Goal: Ask a question

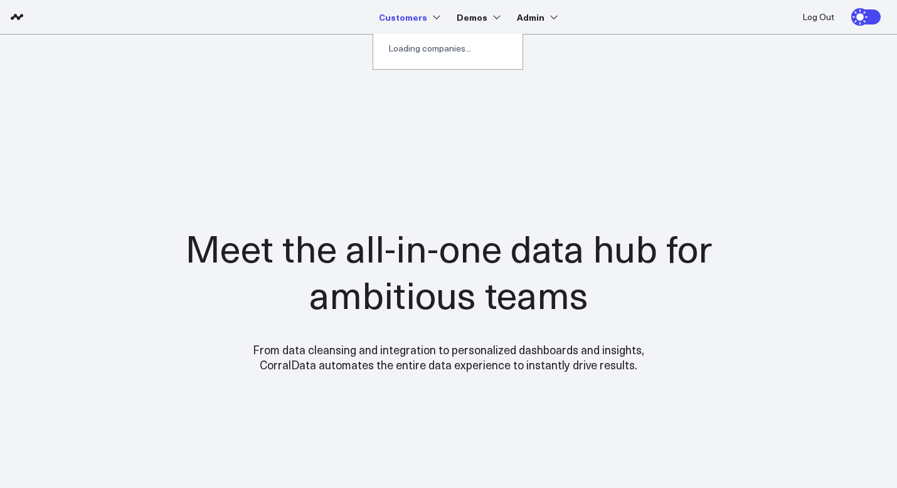
click at [422, 58] on div "Loading companies..." at bounding box center [447, 48] width 149 height 29
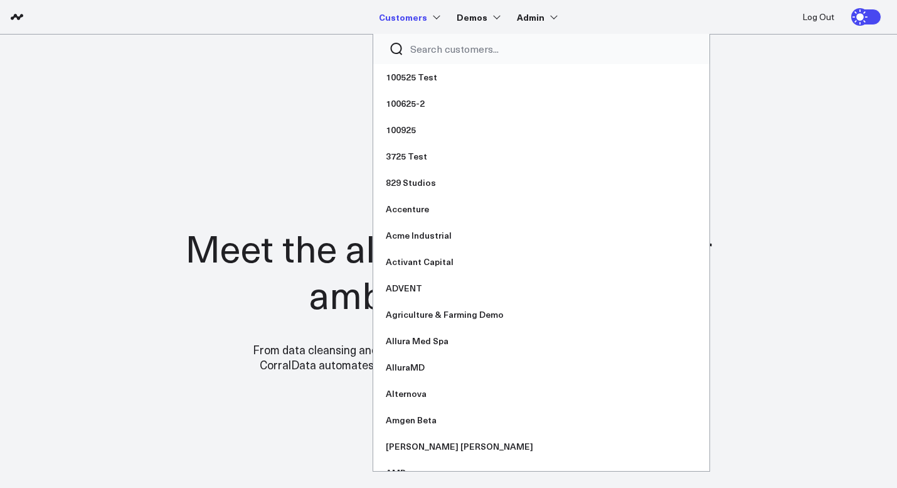
click at [420, 48] on input "Search customers input" at bounding box center [552, 49] width 284 height 14
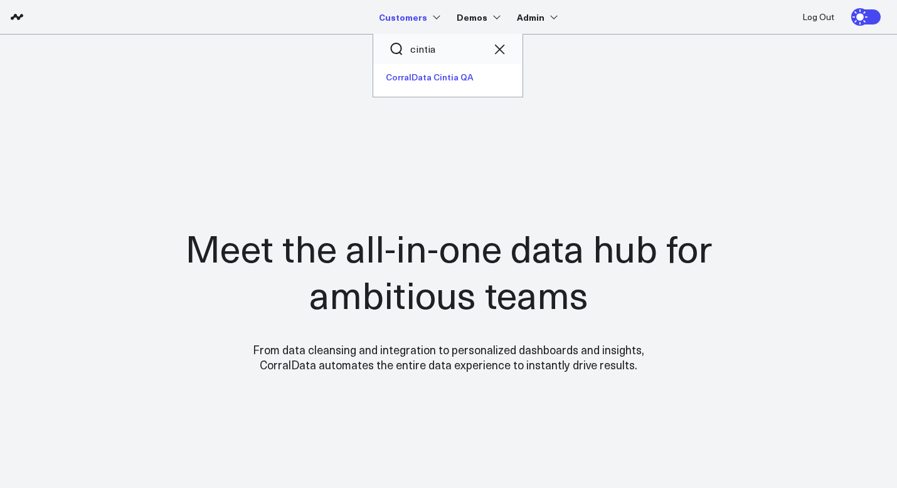
type input "cintia"
click at [429, 73] on link "CorralData Cintia QA" at bounding box center [447, 77] width 149 height 26
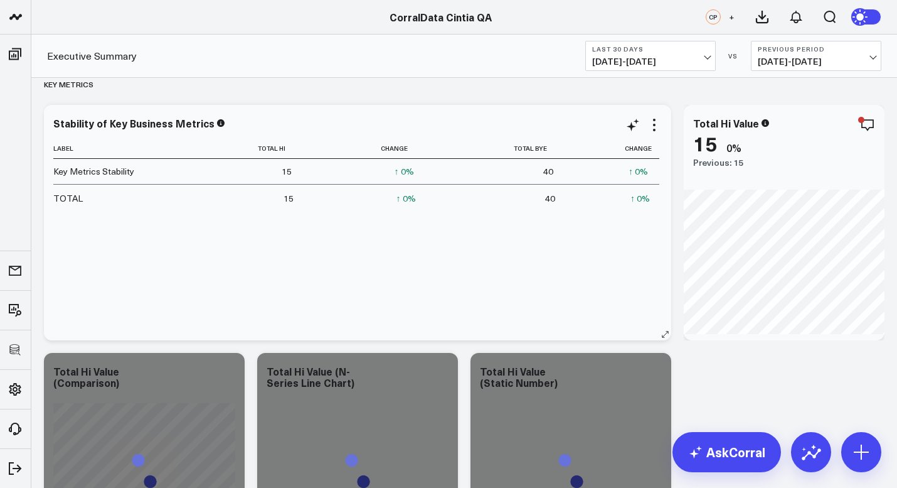
scroll to position [333, 0]
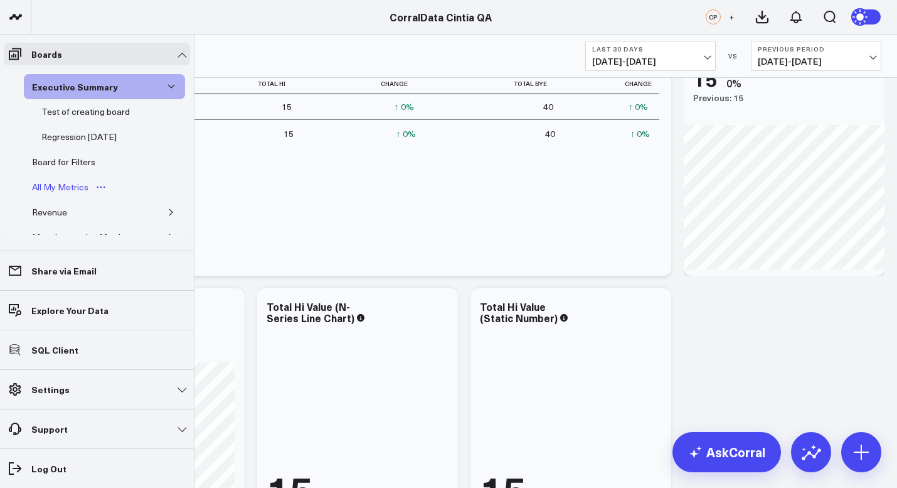
click at [70, 188] on div "All My Metrics" at bounding box center [60, 186] width 63 height 15
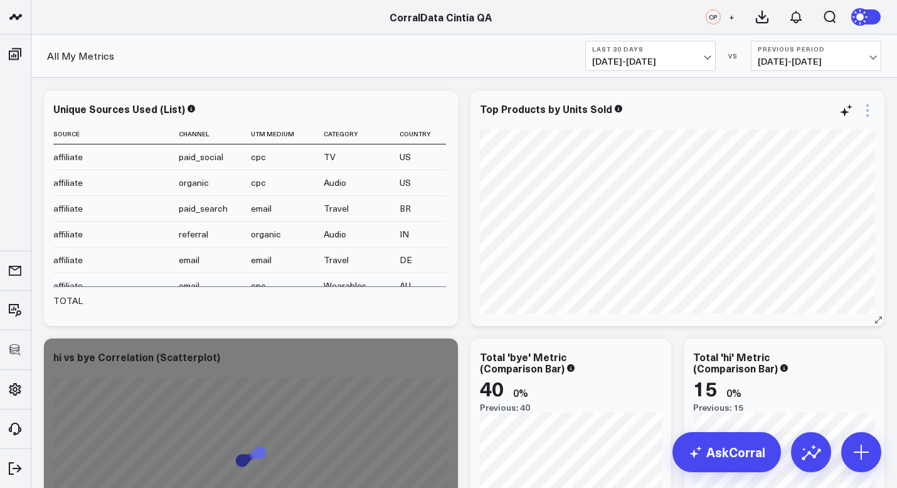
click at [869, 109] on icon at bounding box center [867, 110] width 15 height 15
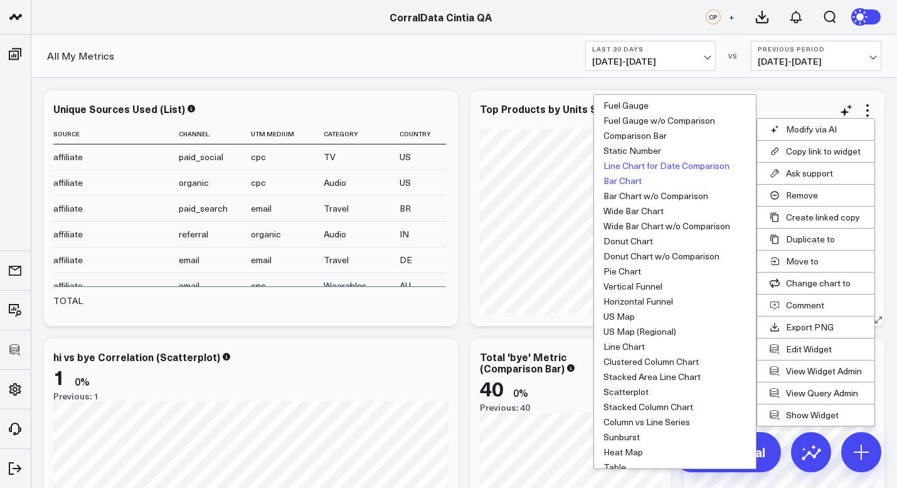
click at [641, 166] on button "Line Chart for Date Comparison" at bounding box center [675, 165] width 162 height 15
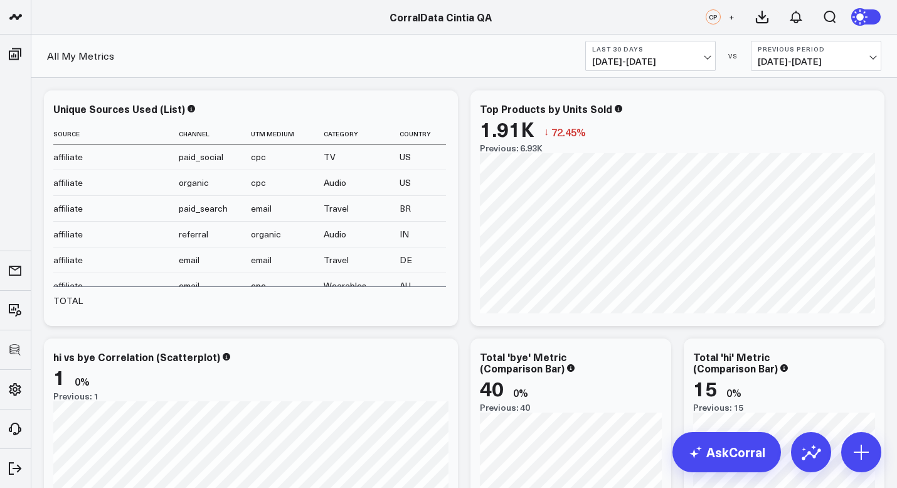
click at [0, 0] on icon at bounding box center [0, 0] width 0 height 0
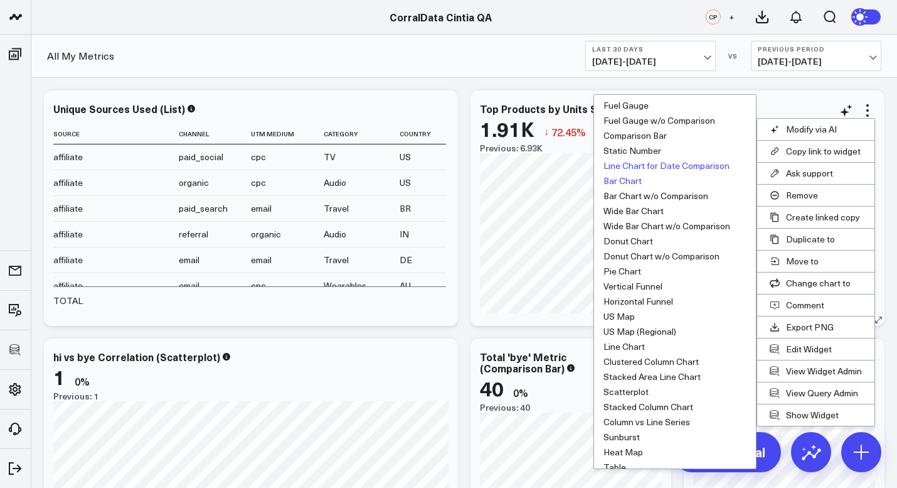
click at [626, 183] on button "Bar Chart" at bounding box center [675, 180] width 162 height 15
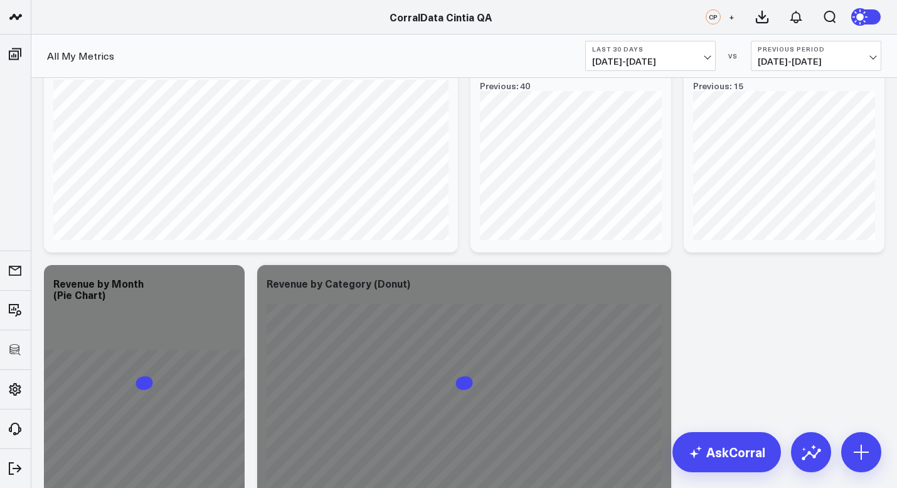
scroll to position [568, 0]
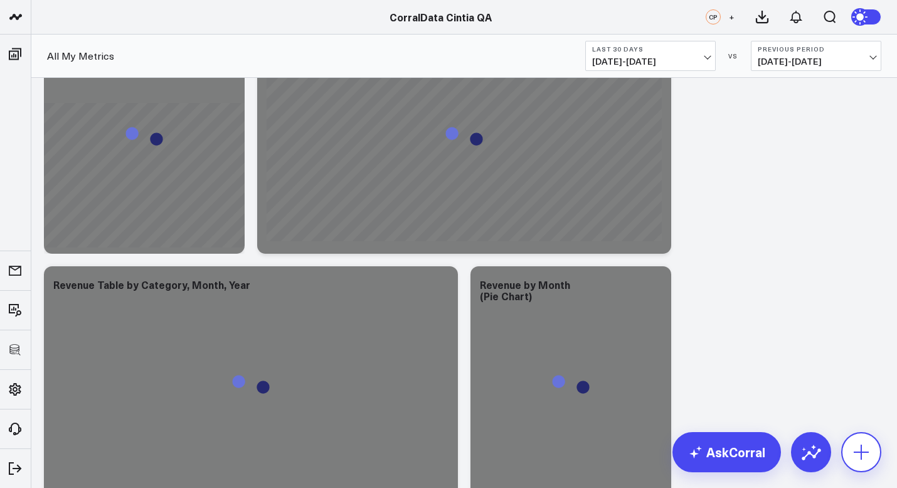
click at [862, 457] on icon at bounding box center [862, 452] width 20 height 20
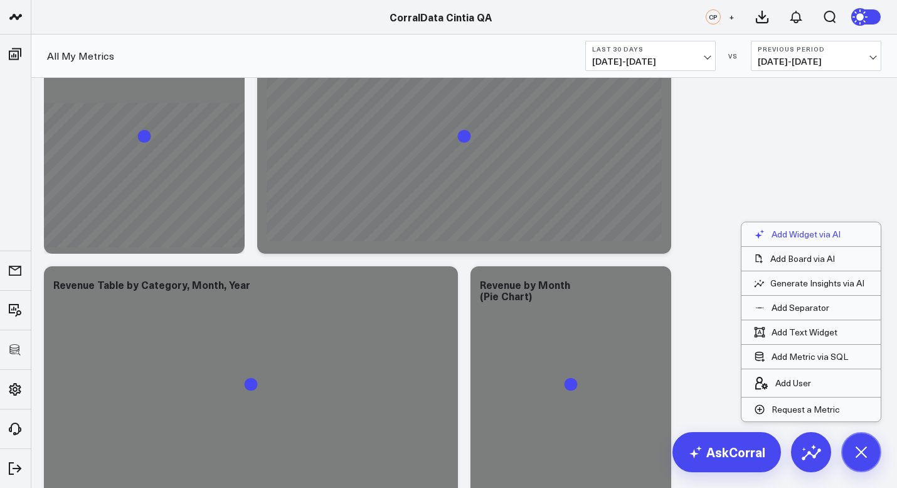
click at [791, 239] on p "Add Widget via AI" at bounding box center [806, 233] width 69 height 11
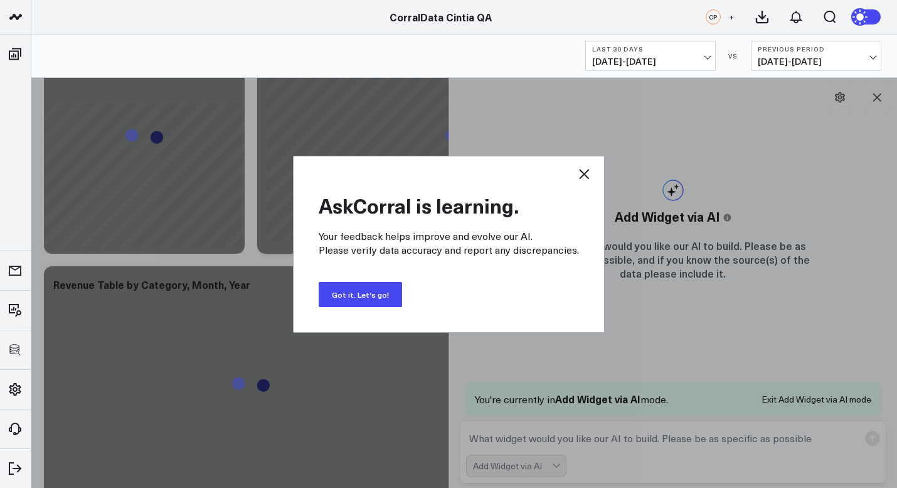
click at [366, 297] on button "Got it. Let's go!" at bounding box center [360, 294] width 83 height 25
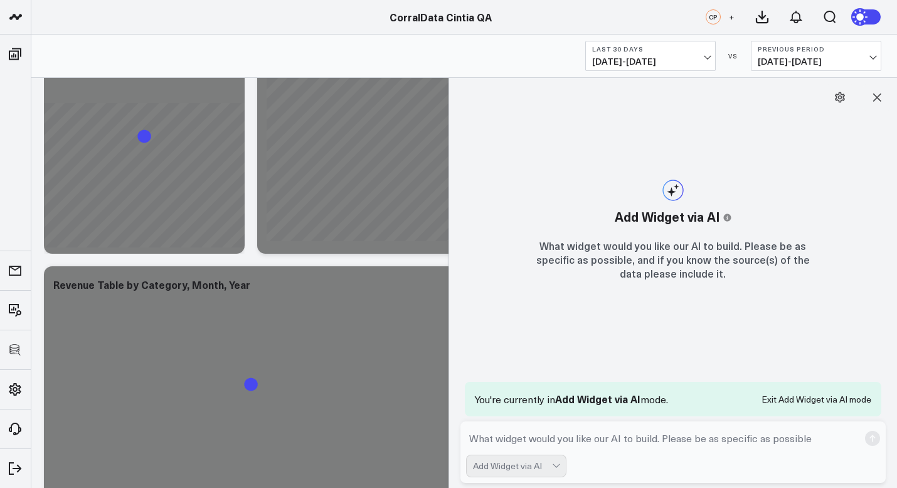
click at [499, 437] on textarea at bounding box center [662, 438] width 393 height 23
paste textarea "what is the aov for these services on first visit in the past 90 days?"
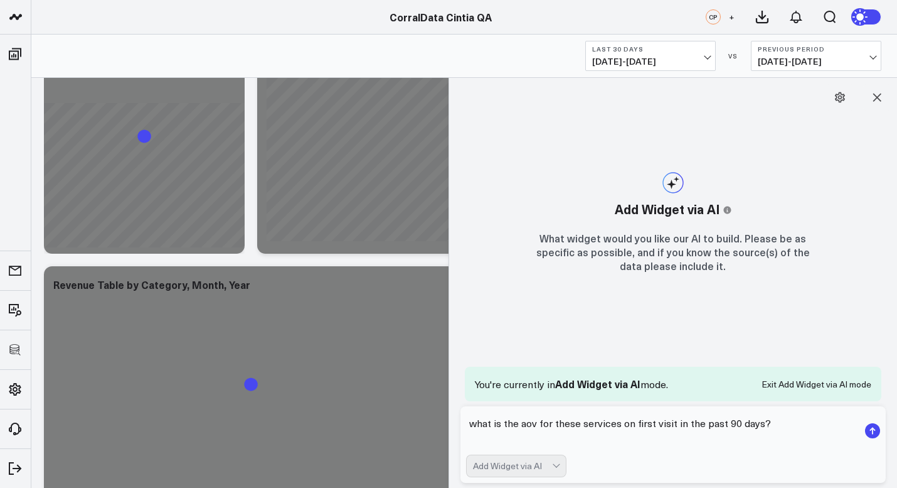
click at [598, 429] on textarea "what is the aov for these services on first visit in the past 90 days?" at bounding box center [662, 431] width 393 height 38
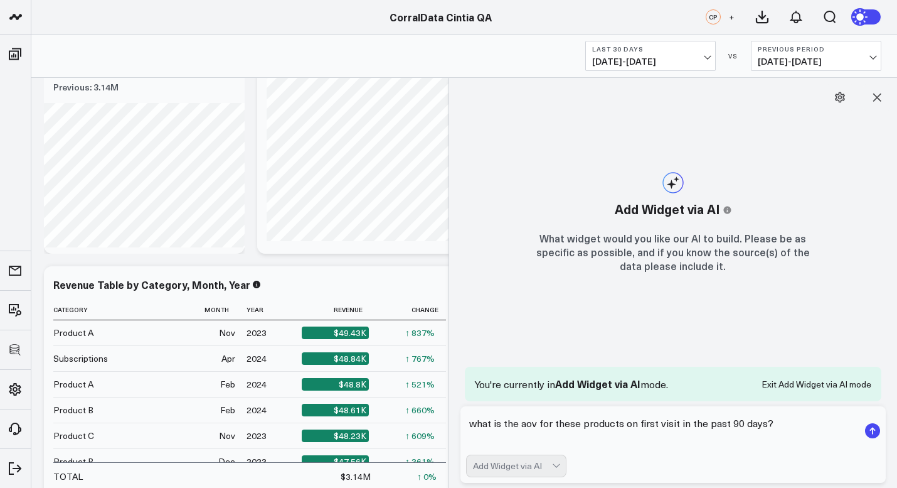
drag, startPoint x: 623, startPoint y: 424, endPoint x: 673, endPoint y: 425, distance: 49.6
click at [673, 425] on textarea "what is the aov for these products on first visit in the past 90 days?" at bounding box center [662, 431] width 393 height 38
click at [679, 423] on textarea "what is the aov for these products in the past 90 days?" at bounding box center [662, 431] width 393 height 38
click at [624, 422] on textarea "what is the aov for these products in the past 30 days?" at bounding box center [662, 431] width 393 height 38
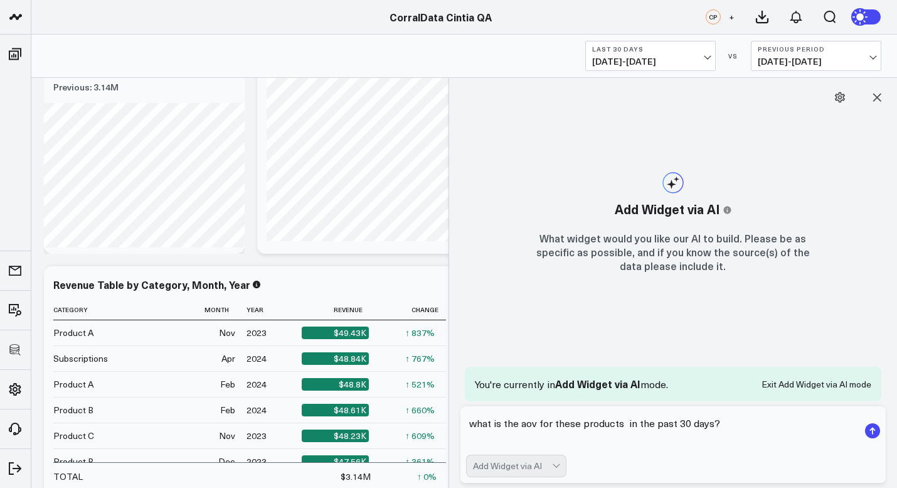
type textarea "what is the aov for these products in the past 30 days?"
click at [873, 431] on rect "submit" at bounding box center [872, 430] width 15 height 15
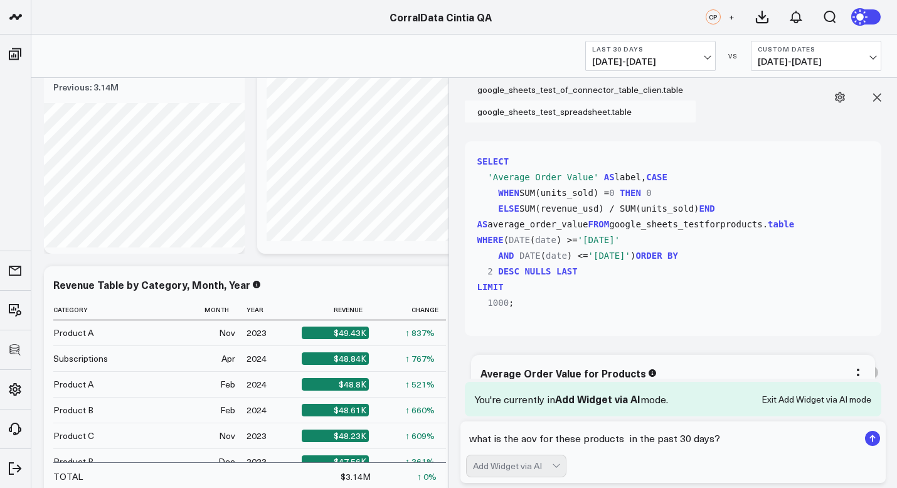
scroll to position [113, 0]
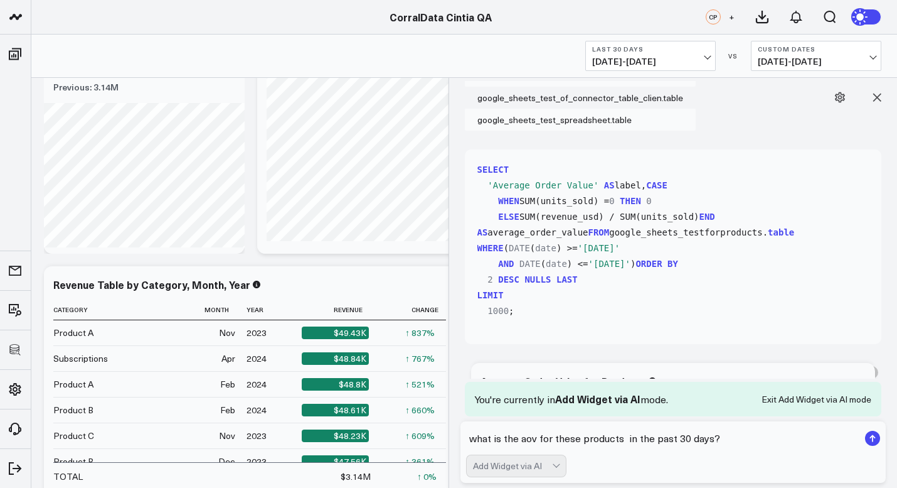
click at [582, 221] on code "SELECT 'Average Order Value' AS label, CASE WHEN SUM(units_sold) = 0 THEN 0 ELS…" at bounding box center [676, 240] width 397 height 157
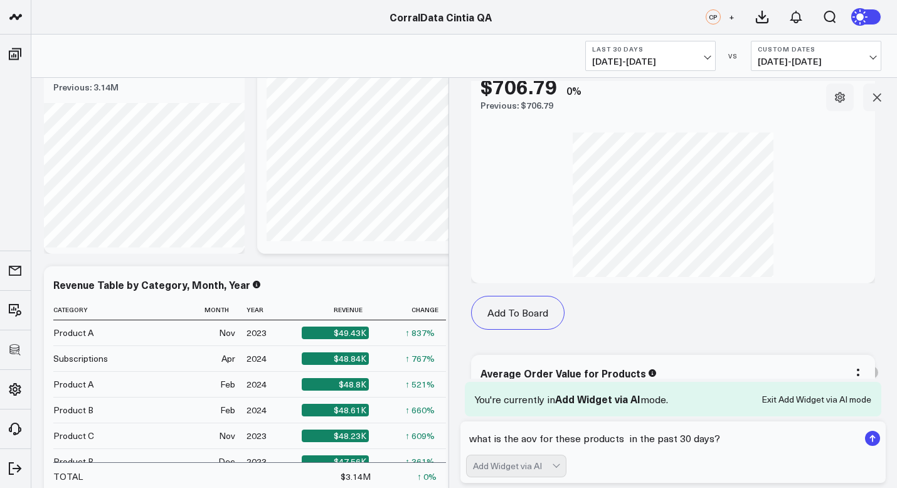
scroll to position [922, 0]
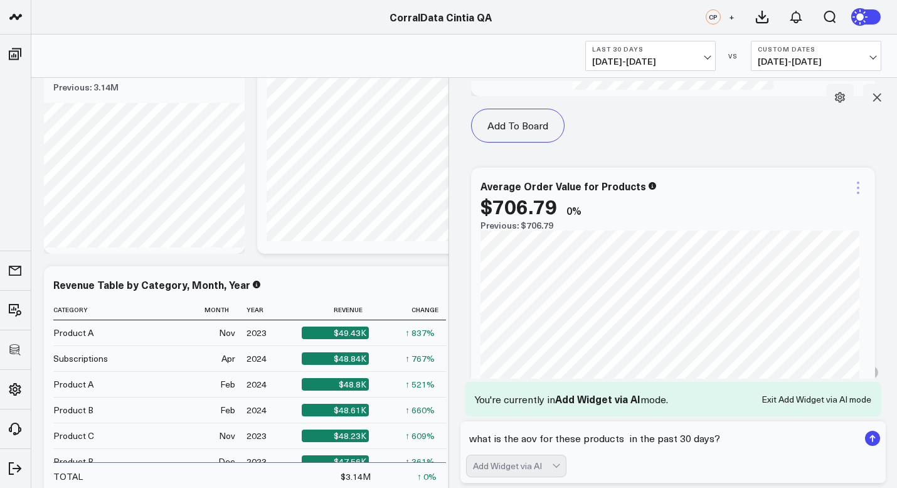
click at [854, 191] on icon at bounding box center [858, 187] width 15 height 15
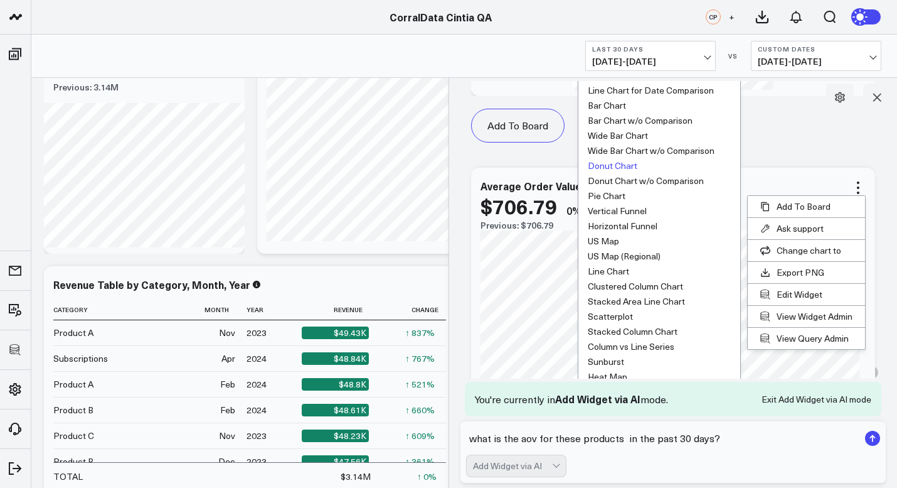
click at [609, 168] on button "Donut Chart" at bounding box center [660, 165] width 162 height 15
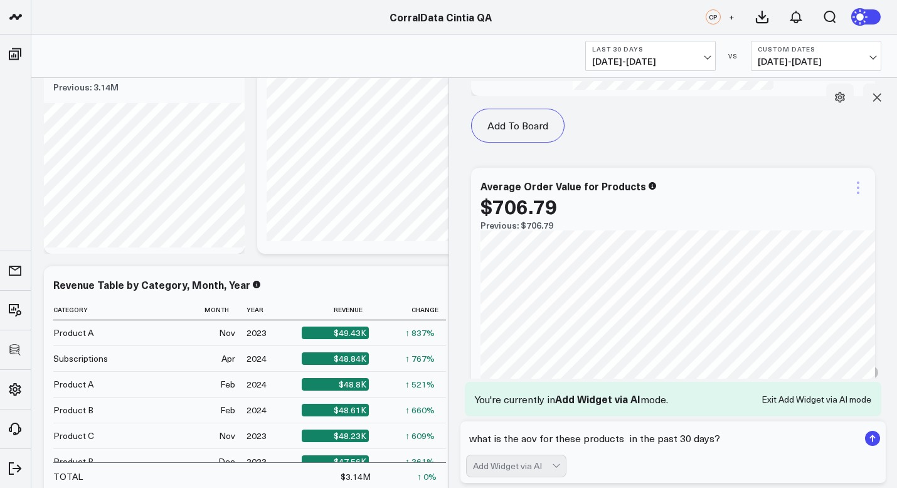
click at [851, 188] on icon at bounding box center [858, 187] width 15 height 15
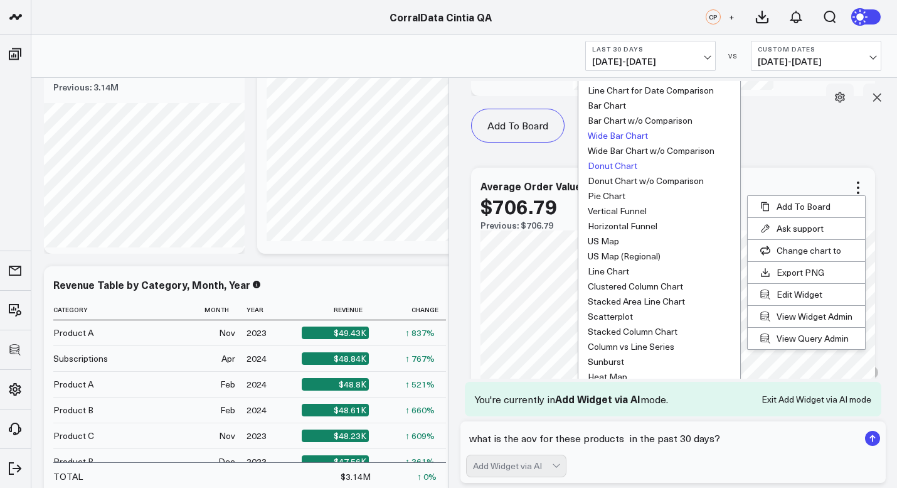
click at [619, 136] on button "Wide Bar Chart" at bounding box center [660, 135] width 162 height 15
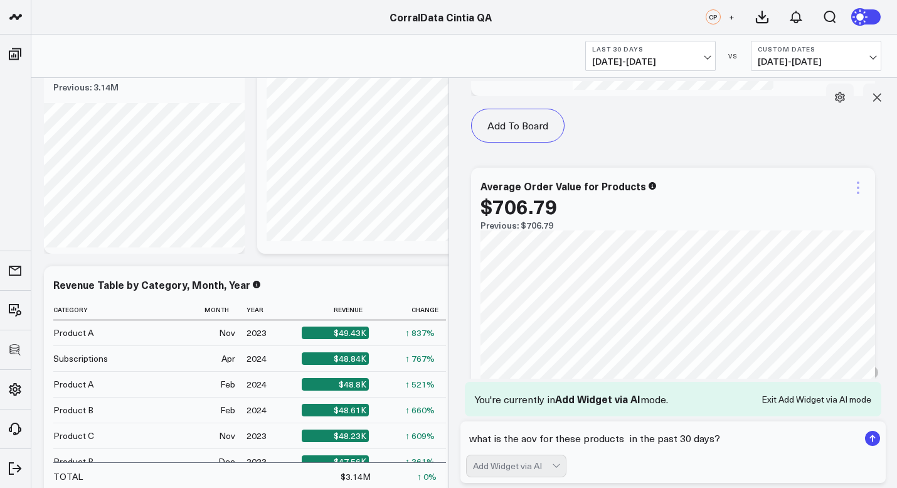
click at [851, 190] on icon at bounding box center [858, 187] width 15 height 15
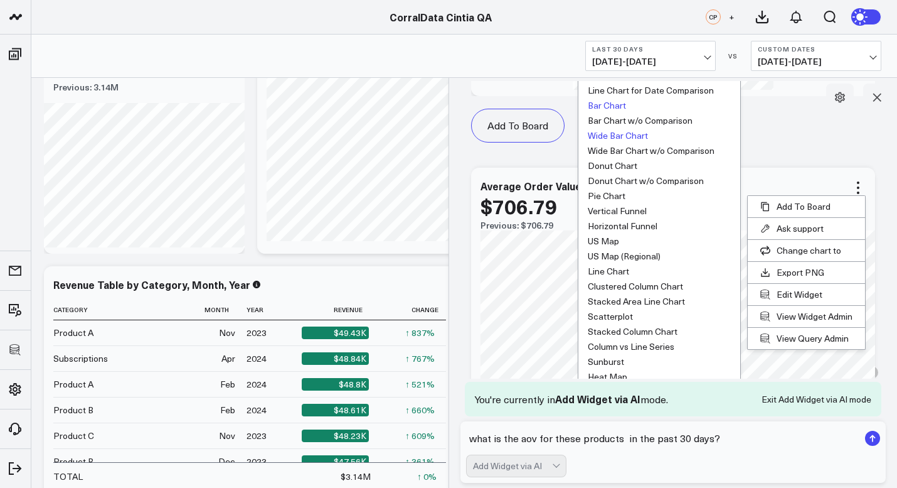
click at [607, 104] on button "Bar Chart" at bounding box center [660, 105] width 162 height 15
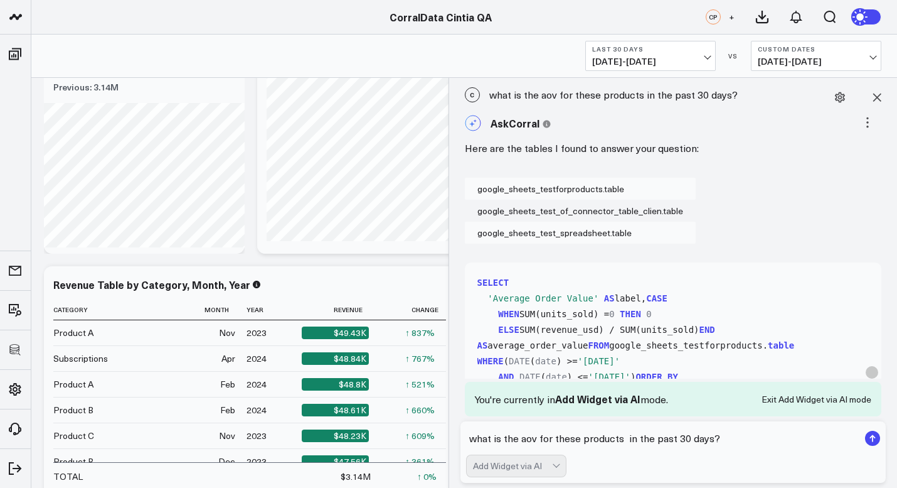
scroll to position [414, 0]
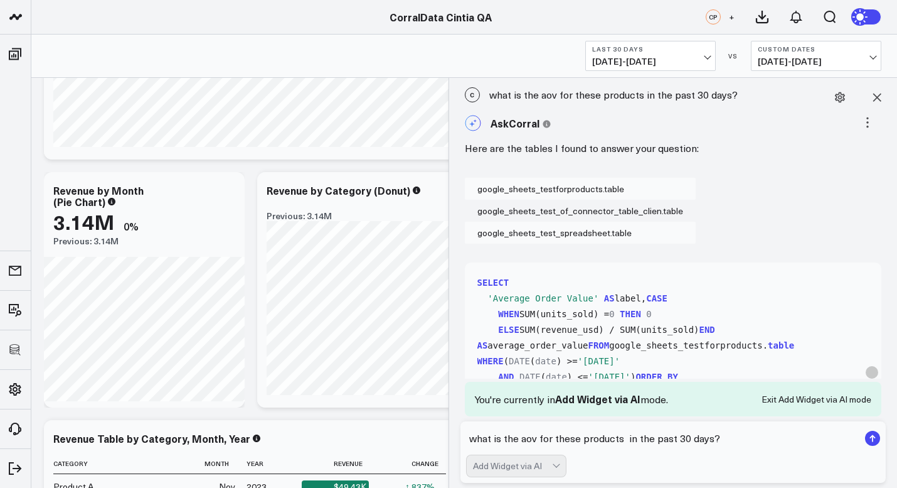
click at [564, 94] on div "C what is the aov for these products in the past 30 days?" at bounding box center [674, 95] width 436 height 28
click at [597, 99] on div "C what is the aov for these products in the past 30 days?" at bounding box center [674, 95] width 436 height 28
click at [520, 94] on div "C what is the aov for these products in the past 30 days?" at bounding box center [674, 95] width 436 height 28
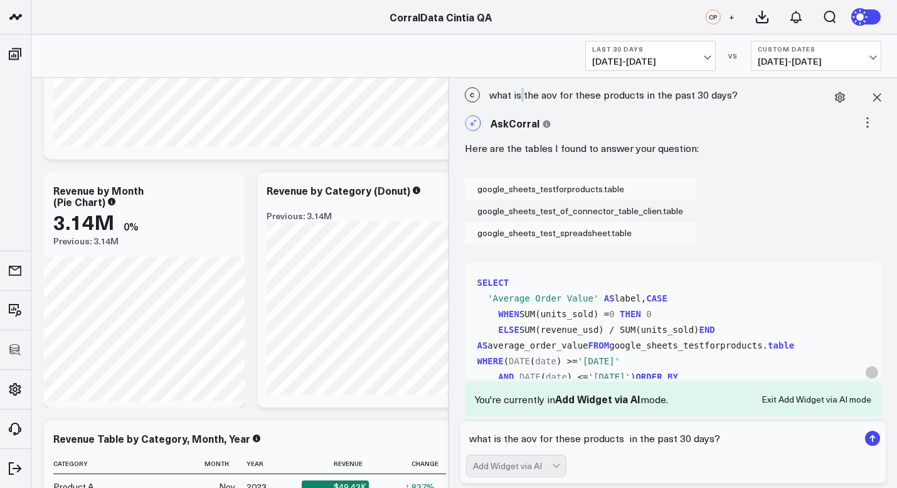
click at [519, 93] on div "C what is the aov for these products in the past 30 days?" at bounding box center [674, 95] width 436 height 28
copy div "what is the aov for these products in the past 30 days?"
click at [596, 442] on textarea "what is the aov for these products in the past 30 days?" at bounding box center [662, 438] width 393 height 23
paste textarea "what is the aov for these products in the past 30 days?"
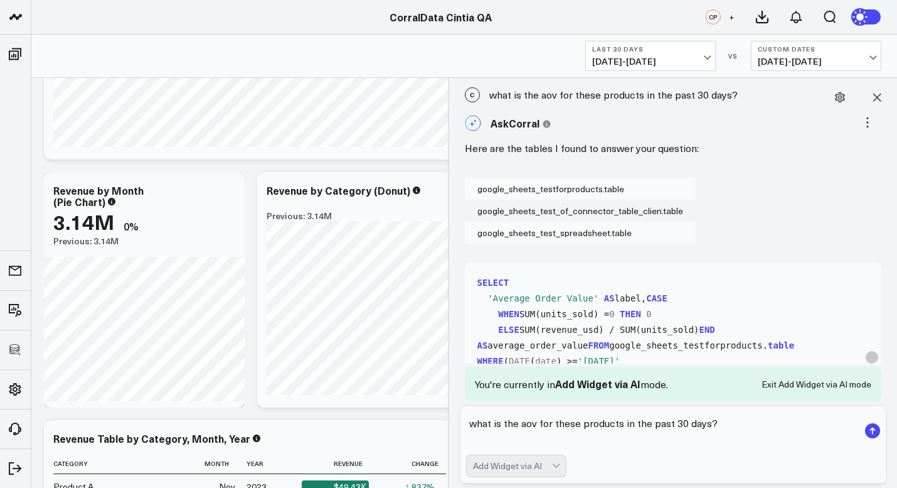
drag, startPoint x: 671, startPoint y: 423, endPoint x: 683, endPoint y: 424, distance: 12.0
click at [683, 424] on textarea "what is the aov for these products in the past 30 days?" at bounding box center [662, 431] width 393 height 38
type textarea "what is the aov for these products in the past 120 days?"
click at [873, 432] on icon "submit" at bounding box center [872, 431] width 1 height 6
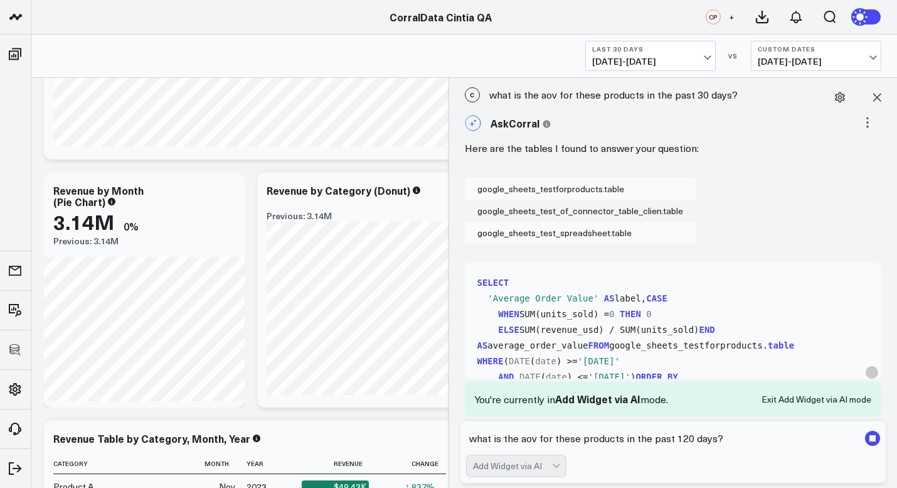
scroll to position [97, 0]
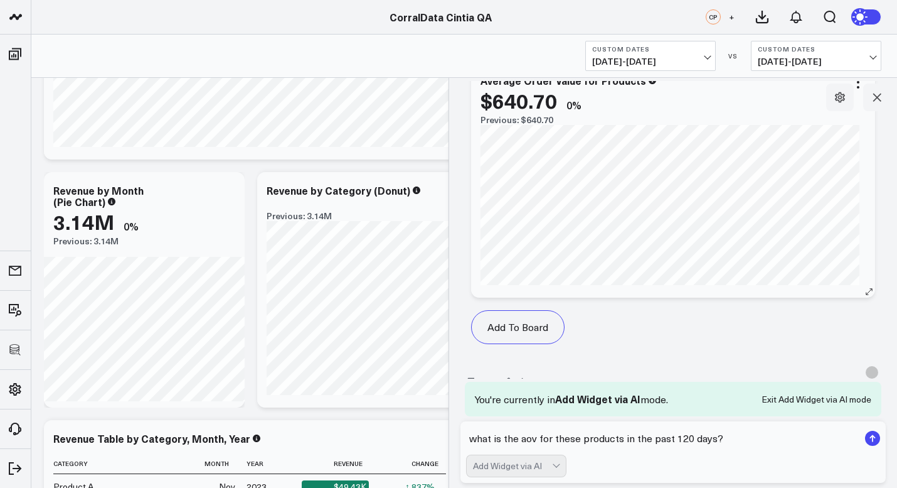
scroll to position [2317, 0]
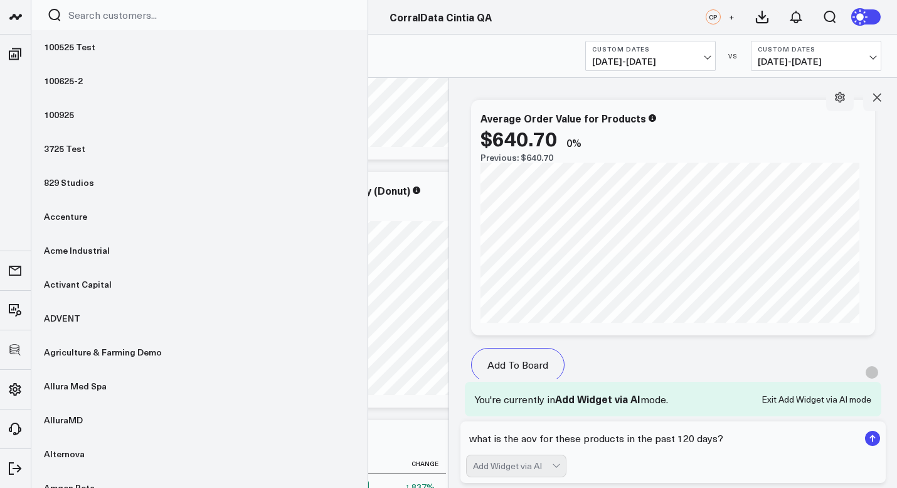
click at [95, 20] on input "Search customers input" at bounding box center [210, 15] width 284 height 14
click at [120, 14] on input "Search customers input" at bounding box center [210, 15] width 284 height 14
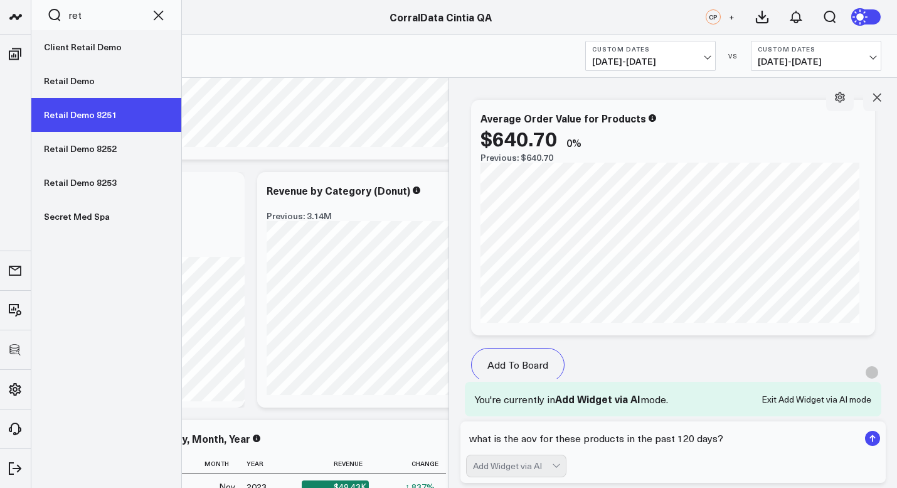
type input "ret"
click at [117, 119] on link "Retail Demo 8251" at bounding box center [106, 115] width 150 height 34
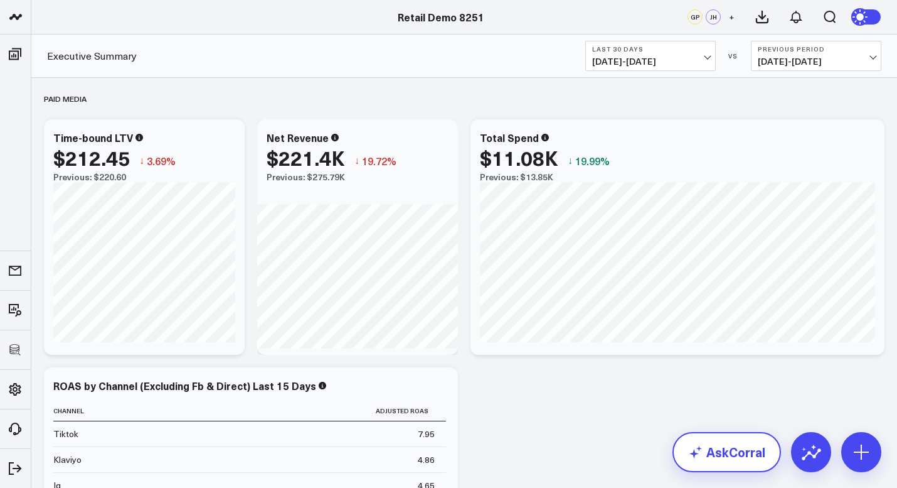
click at [742, 451] on link "AskCorral" at bounding box center [727, 452] width 109 height 40
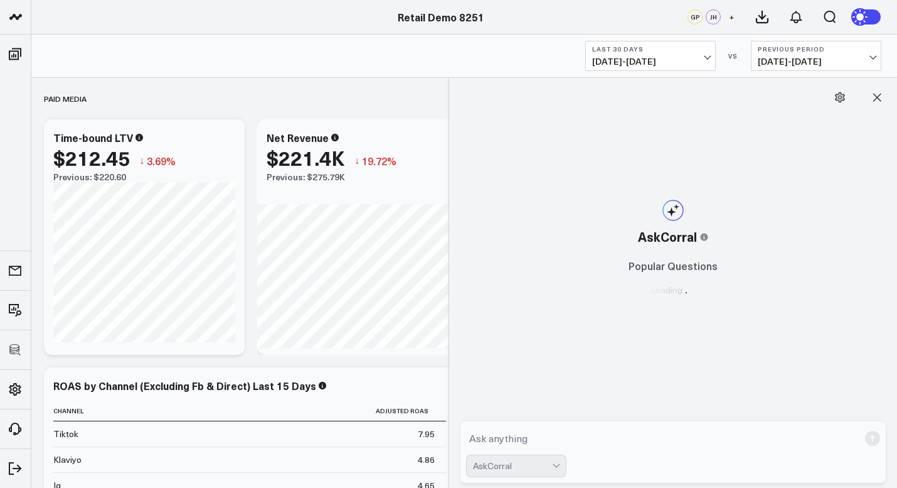
click at [597, 434] on textarea at bounding box center [662, 438] width 393 height 23
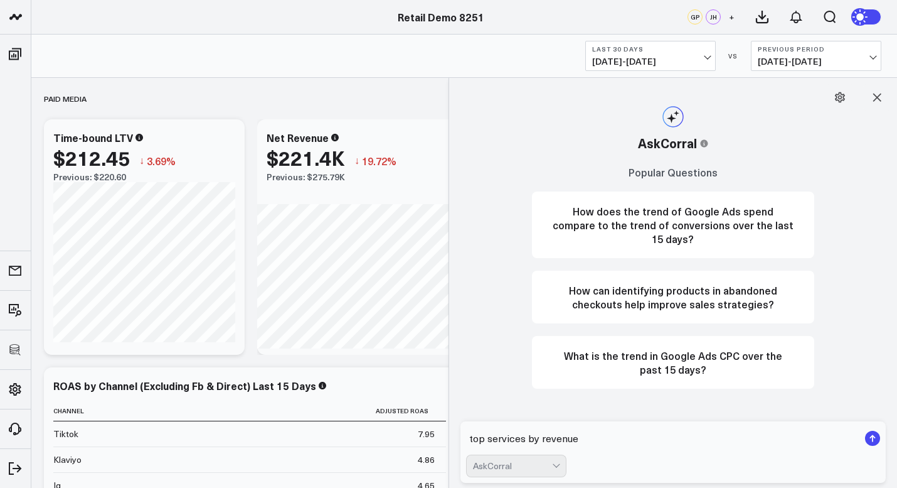
type textarea "top services by revenue"
click at [654, 361] on button "What is the trend in Google Ads CPC over the past 15 days?" at bounding box center [673, 362] width 282 height 53
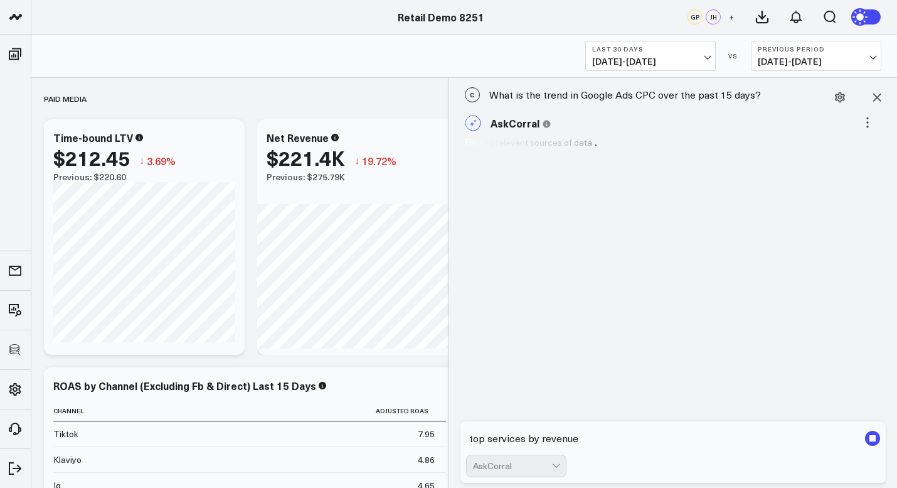
click at [553, 439] on textarea "top services by revenue" at bounding box center [662, 438] width 393 height 23
click at [554, 439] on textarea "top services by revenue" at bounding box center [662, 438] width 393 height 23
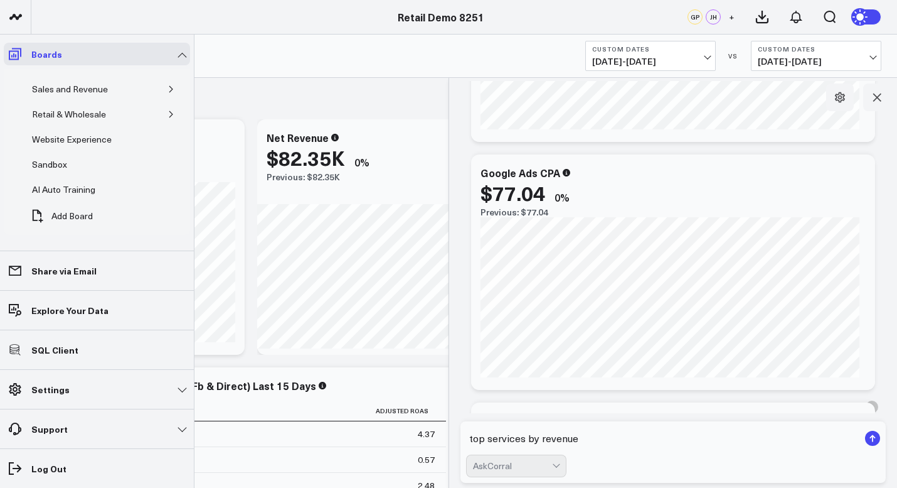
scroll to position [64, 0]
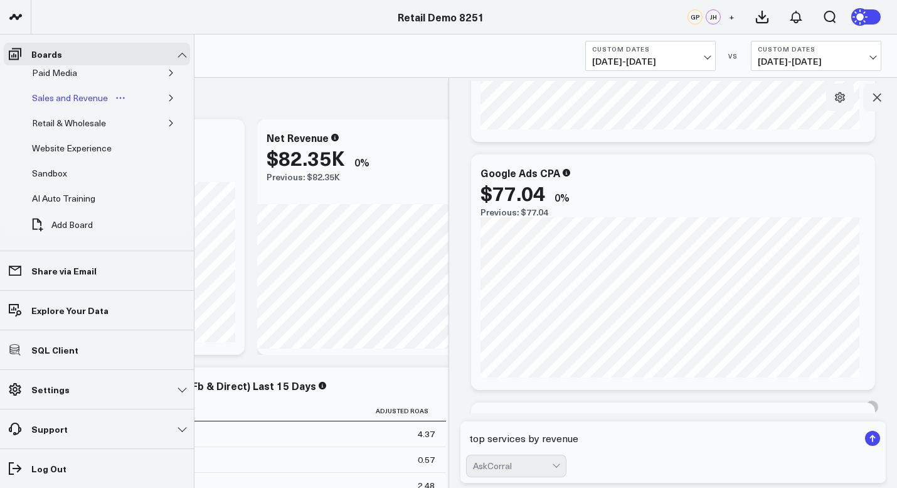
click at [72, 100] on div "Sales and Revenue" at bounding box center [70, 97] width 82 height 15
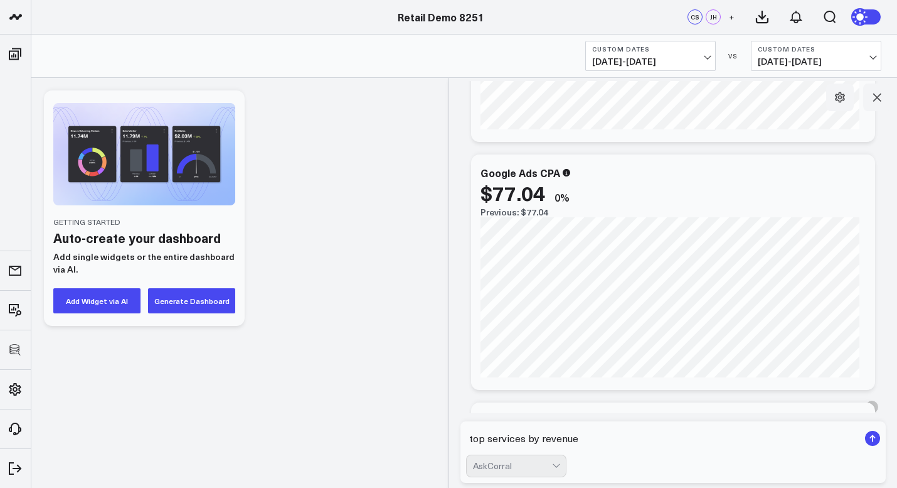
scroll to position [55, 0]
click at [593, 435] on textarea "top services by revenue" at bounding box center [662, 438] width 393 height 23
click at [870, 436] on rect "submit" at bounding box center [872, 437] width 15 height 15
